Goal: Book appointment/travel/reservation

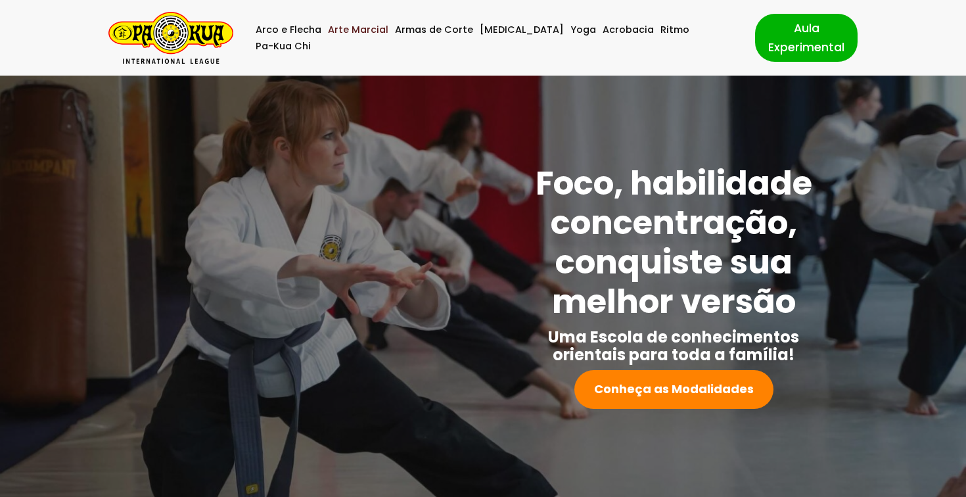
click at [363, 38] on link "Arte Marcial" at bounding box center [358, 30] width 60 height 16
click at [621, 388] on strong "Conheça as Modalidades" at bounding box center [674, 389] width 160 height 16
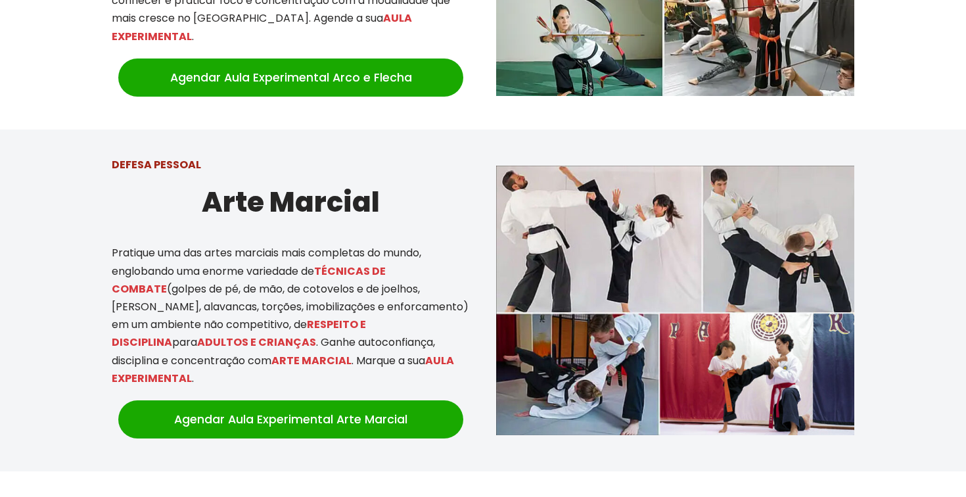
scroll to position [712, 0]
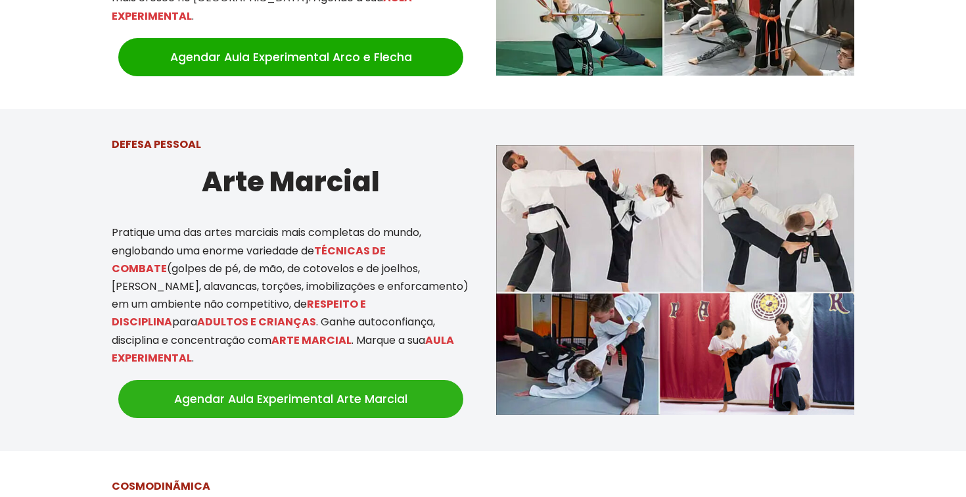
click at [307, 383] on link "Agendar Aula Experimental Arte Marcial" at bounding box center [290, 399] width 345 height 38
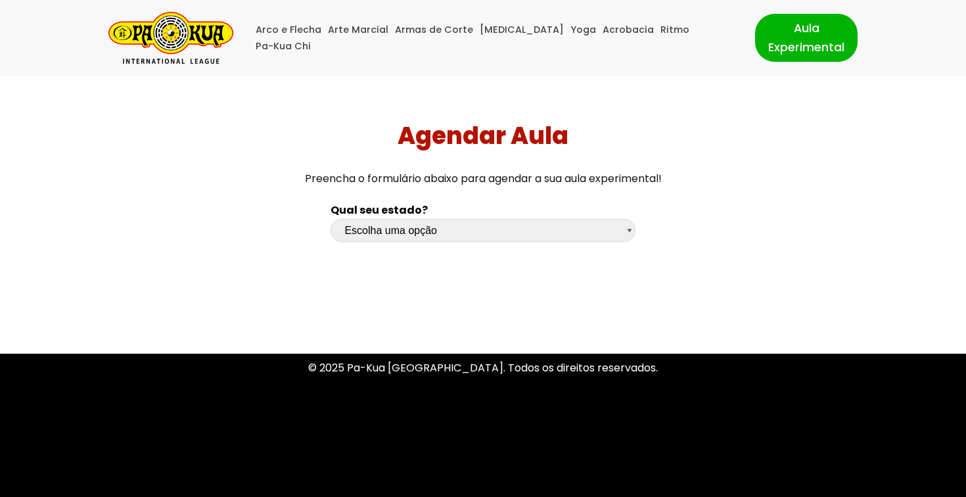
select select "sp"
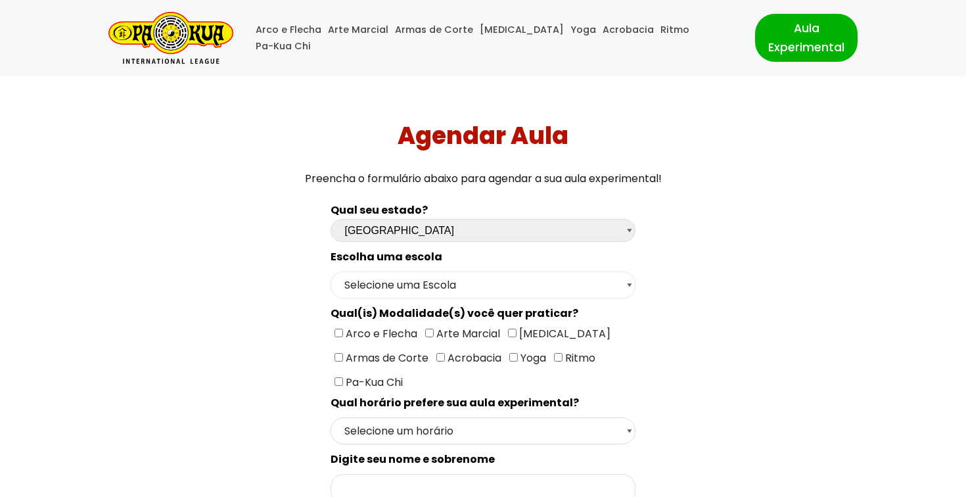
select select "[GEOGRAPHIC_DATA] - [GEOGRAPHIC_DATA]"
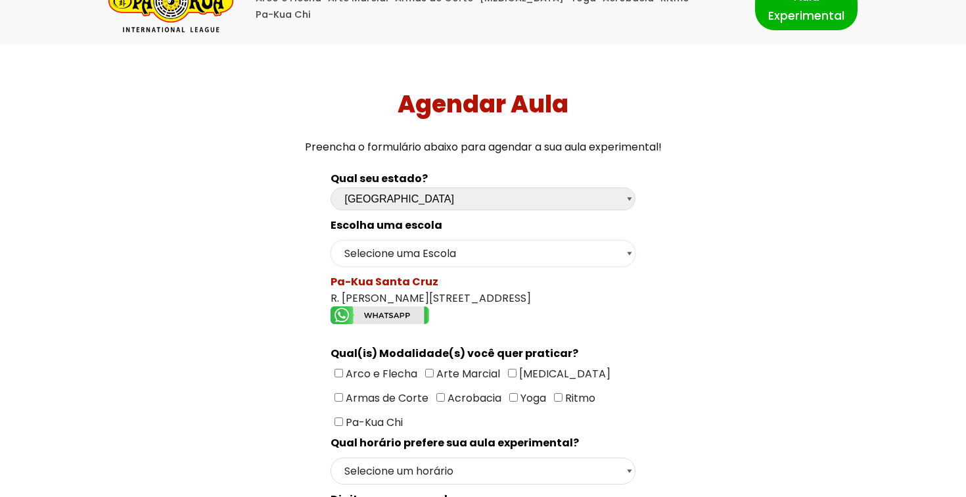
scroll to position [33, 0]
